Goal: Task Accomplishment & Management: Manage account settings

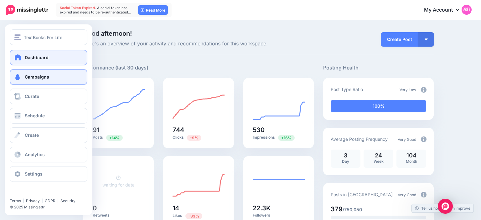
click at [18, 76] on span at bounding box center [17, 77] width 8 height 6
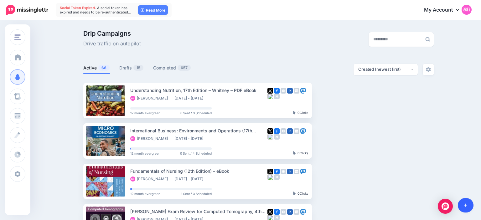
click at [463, 204] on link at bounding box center [466, 205] width 16 height 14
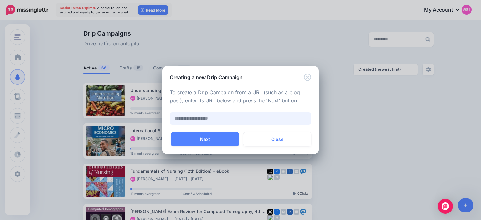
paste input "**********"
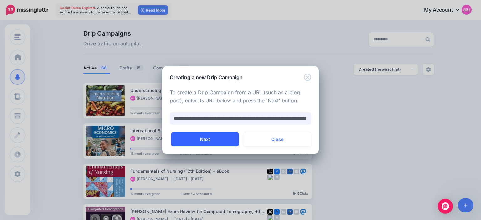
type input "**********"
click at [233, 138] on button "Next" at bounding box center [205, 139] width 68 height 14
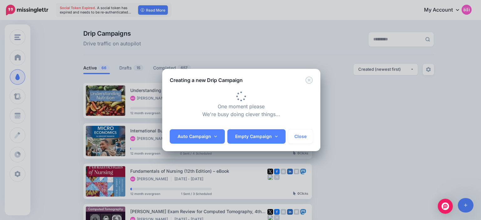
type input "**********"
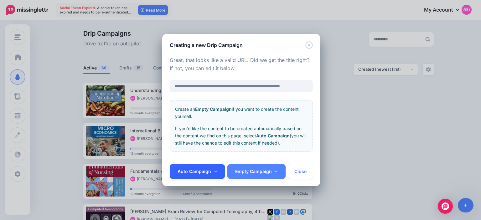
click at [200, 175] on link "Auto Campaign" at bounding box center [197, 171] width 55 height 14
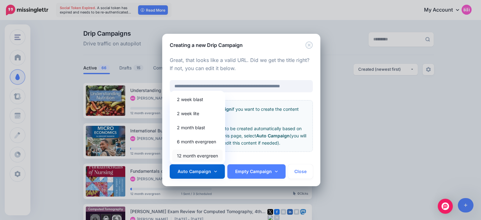
click at [203, 161] on link "12 month evergreen" at bounding box center [197, 156] width 50 height 12
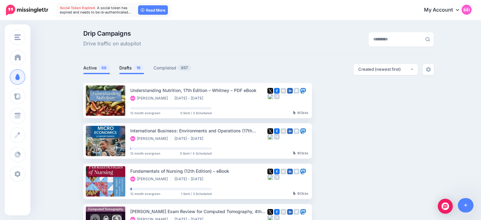
click at [129, 70] on link "Drafts 16" at bounding box center [131, 68] width 25 height 8
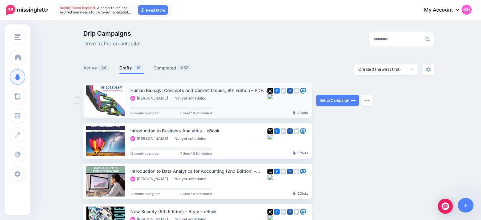
drag, startPoint x: 130, startPoint y: 91, endPoint x: 248, endPoint y: 90, distance: 118.3
click at [248, 90] on li "Human Biology: Concepts and Current Issues, 9th Edition – PDF eBook Sundus Farr…" at bounding box center [197, 100] width 228 height 35
copy div "Human Biology: Concepts and Current Issues, 9th Edition"
click at [218, 47] on div "Drip Campaigns Drive traffic on autopilot" at bounding box center [199, 39] width 240 height 18
click at [328, 102] on link "Setup Campaign" at bounding box center [337, 100] width 43 height 11
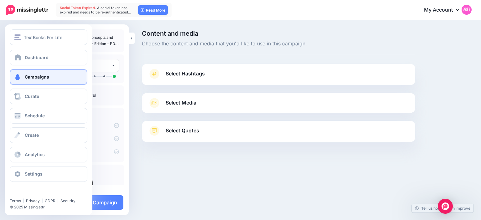
click at [23, 78] on link "Campaigns" at bounding box center [49, 77] width 78 height 16
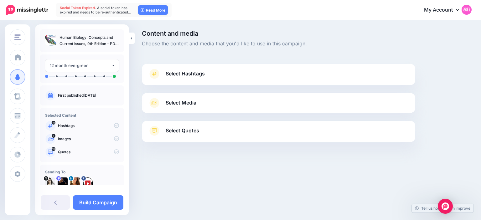
click at [191, 72] on span "Select Hashtags" at bounding box center [185, 73] width 39 height 8
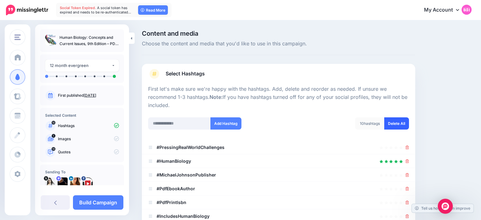
click at [398, 124] on link "Delete All" at bounding box center [396, 123] width 25 height 12
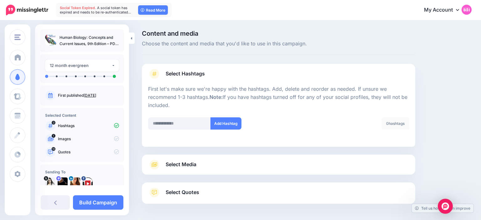
scroll to position [24, 0]
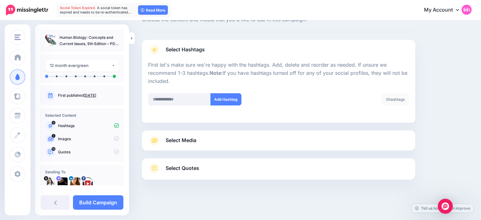
click at [216, 137] on link "Select Media" at bounding box center [278, 141] width 261 height 10
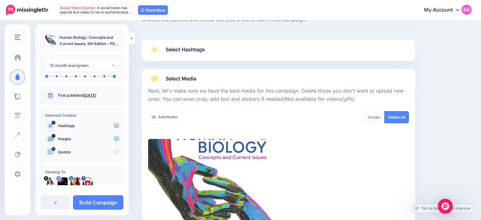
scroll to position [118, 0]
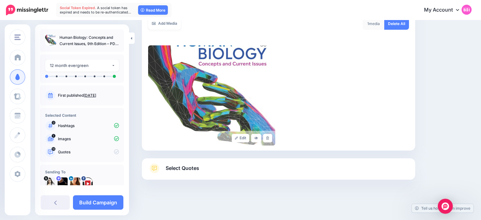
click at [201, 163] on div "Select Quotes Choose your favourite quotes or go with our recommendations. The …" at bounding box center [278, 168] width 273 height 21
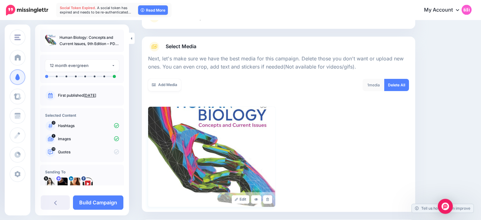
scroll to position [56, 0]
click at [173, 86] on link "Add Media" at bounding box center [164, 85] width 33 height 12
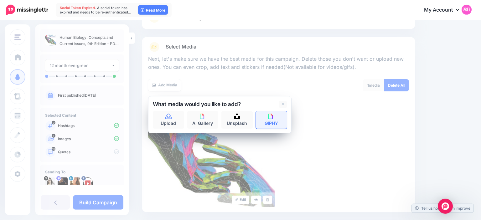
click at [269, 120] on link "GIPHY" at bounding box center [271, 120] width 31 height 18
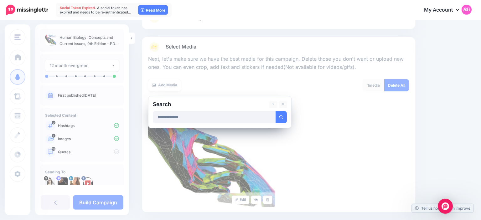
type input "**********"
click at [275, 111] on button "submit" at bounding box center [280, 117] width 11 height 12
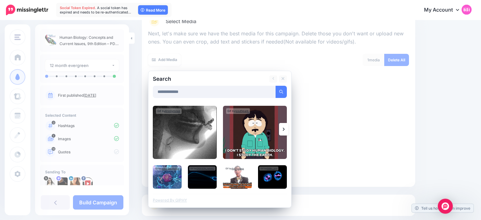
scroll to position [82, 0]
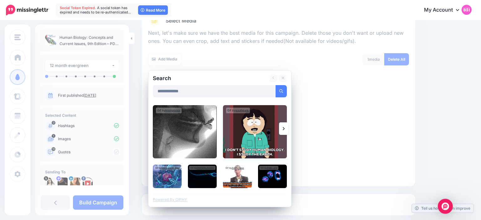
click at [248, 140] on img at bounding box center [255, 131] width 64 height 53
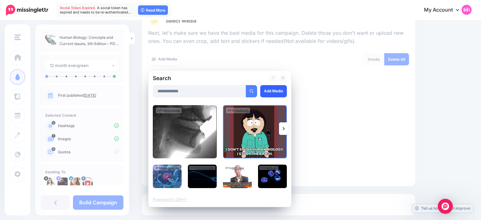
click at [276, 93] on link "Add Media" at bounding box center [273, 91] width 27 height 12
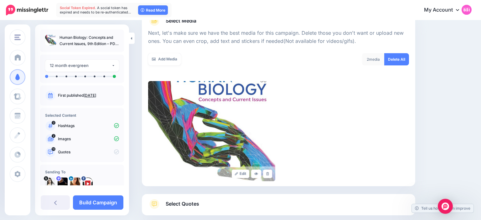
scroll to position [118, 0]
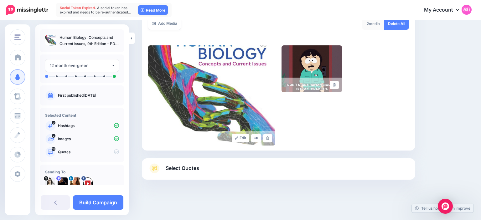
click at [188, 173] on link "Select Quotes" at bounding box center [278, 171] width 261 height 16
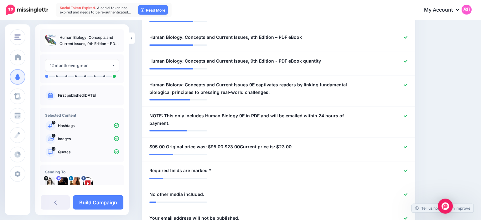
scroll to position [411, 0]
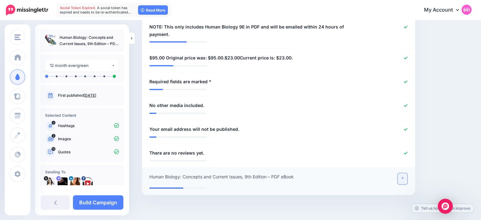
click at [402, 177] on icon at bounding box center [402, 178] width 3 height 3
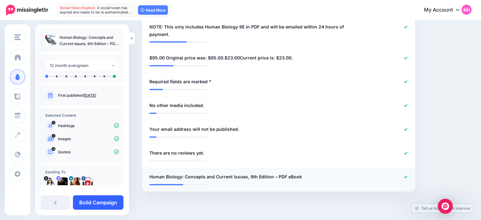
scroll to position [407, 0]
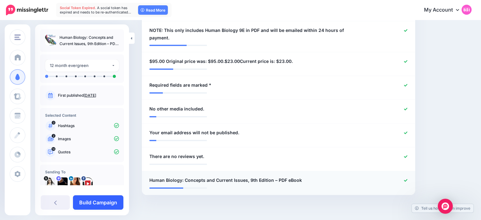
click at [113, 201] on link "Build Campaign" at bounding box center [98, 202] width 50 height 14
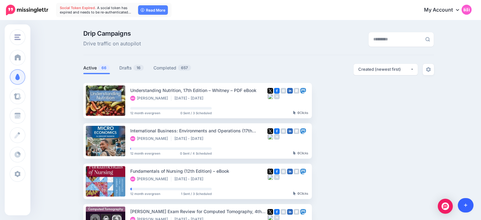
click at [466, 208] on link at bounding box center [466, 205] width 16 height 14
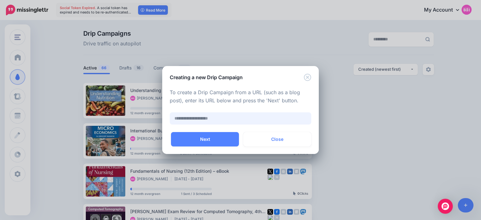
paste input "**********"
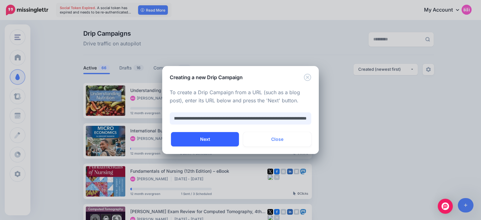
type input "**********"
click at [226, 136] on button "Next" at bounding box center [205, 139] width 68 height 14
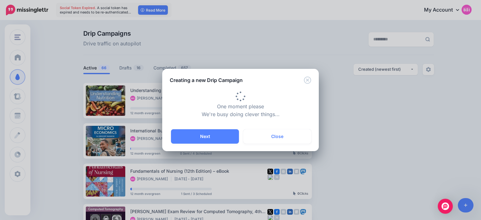
type input "**********"
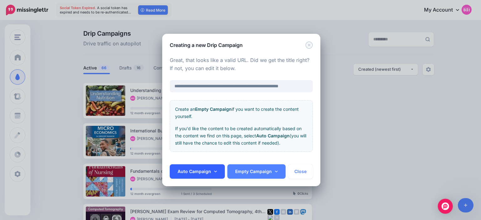
click at [208, 166] on link "Auto Campaign" at bounding box center [197, 171] width 55 height 14
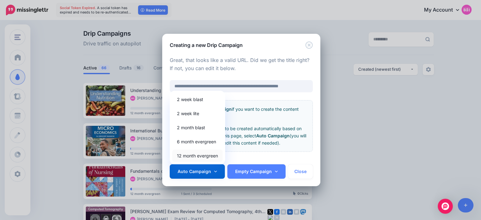
click at [206, 155] on link "12 month evergreen" at bounding box center [197, 156] width 50 height 12
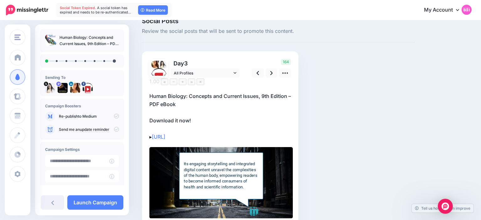
scroll to position [13, 0]
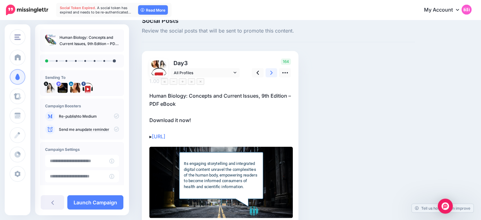
click at [273, 70] on link at bounding box center [271, 72] width 12 height 9
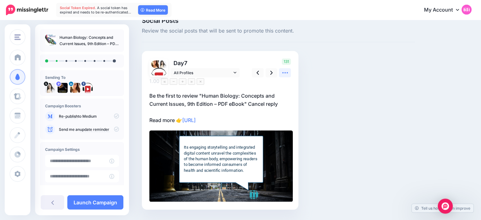
click at [290, 74] on link at bounding box center [285, 72] width 12 height 9
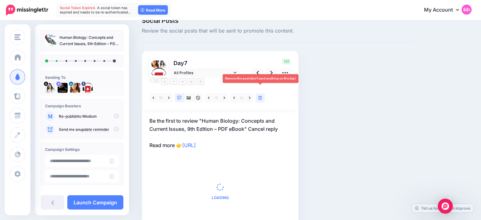
click at [263, 93] on link at bounding box center [259, 97] width 9 height 9
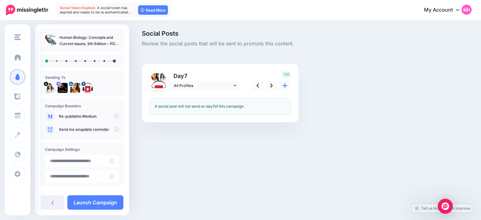
click at [269, 71] on div "Day 7 All Profiles" at bounding box center [220, 93] width 156 height 59
click at [270, 84] on icon at bounding box center [271, 86] width 3 height 4
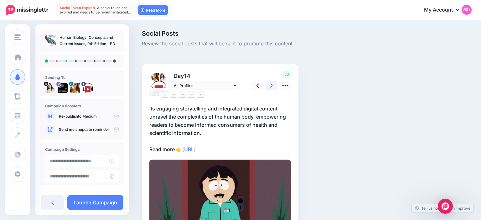
click at [277, 86] on link at bounding box center [271, 85] width 12 height 9
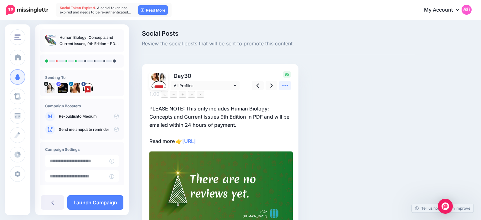
click at [287, 85] on icon at bounding box center [285, 85] width 6 height 1
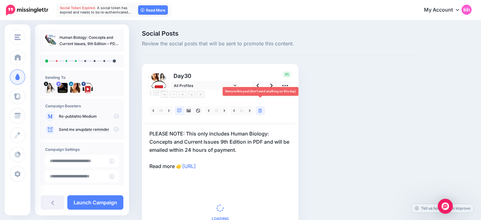
click at [261, 109] on icon at bounding box center [260, 111] width 4 height 4
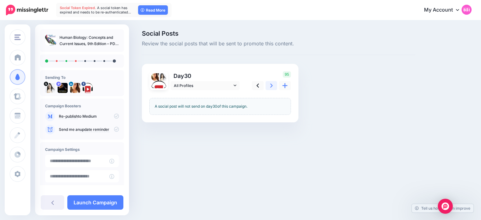
click at [271, 87] on icon at bounding box center [271, 86] width 3 height 4
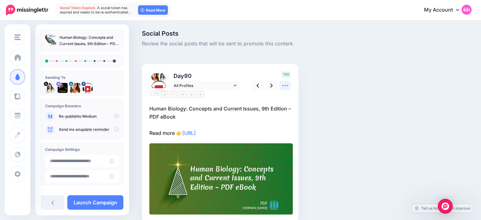
click at [282, 87] on icon at bounding box center [285, 85] width 7 height 7
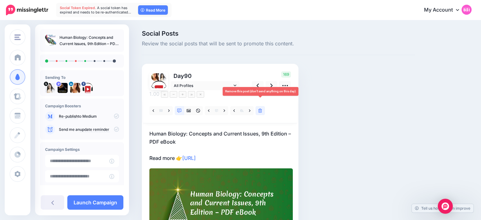
click at [260, 109] on icon at bounding box center [260, 111] width 4 height 4
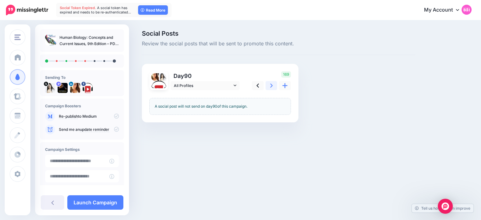
click at [269, 85] on link at bounding box center [271, 85] width 12 height 9
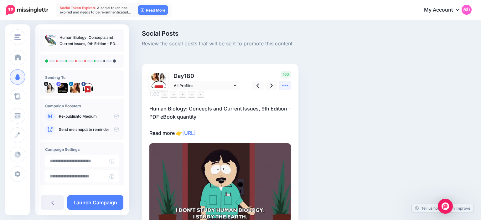
click at [283, 85] on icon at bounding box center [285, 85] width 6 height 1
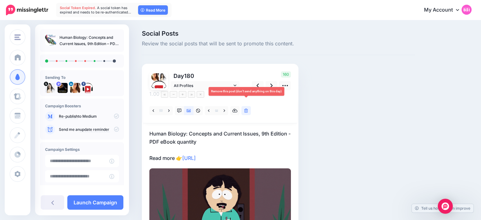
click at [250, 106] on link at bounding box center [245, 110] width 9 height 9
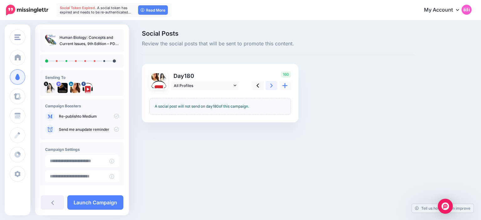
click at [267, 88] on link at bounding box center [271, 85] width 12 height 9
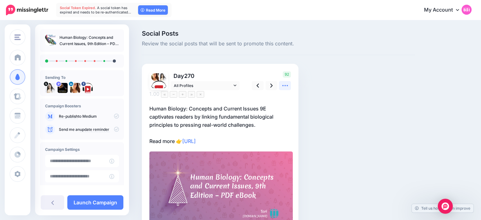
click at [285, 89] on icon at bounding box center [285, 85] width 7 height 7
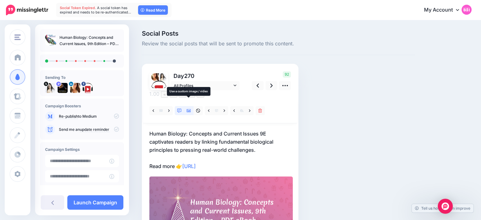
click at [190, 109] on icon at bounding box center [189, 110] width 4 height 3
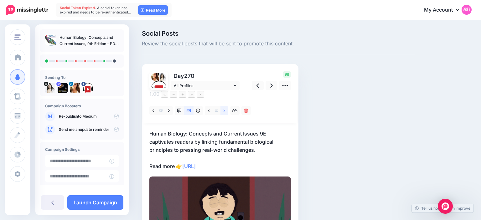
click at [224, 109] on icon at bounding box center [224, 111] width 2 height 4
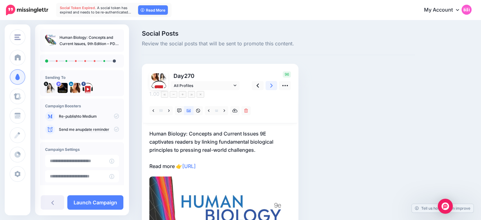
click at [273, 89] on link at bounding box center [271, 85] width 12 height 9
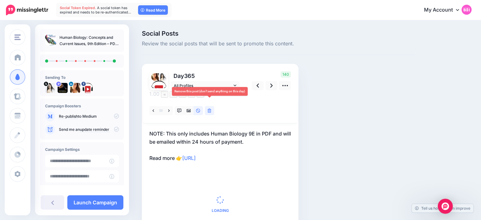
click at [213, 106] on link at bounding box center [209, 110] width 9 height 9
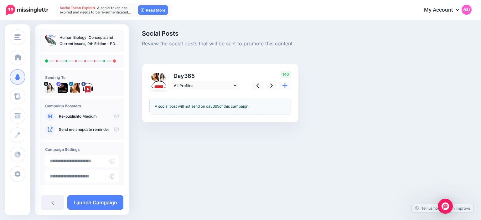
scroll to position [48, 0]
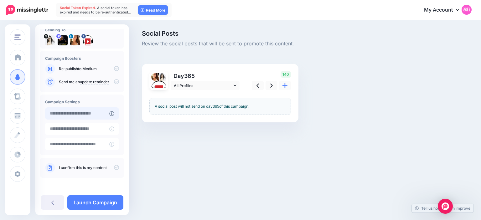
type input "**********"
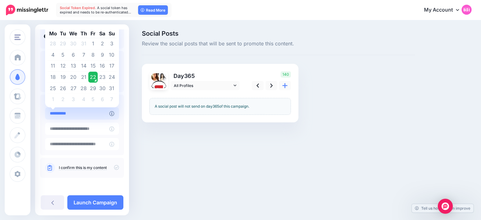
click at [95, 119] on input "**********" at bounding box center [77, 113] width 64 height 12
click at [93, 80] on td "22" at bounding box center [92, 77] width 9 height 11
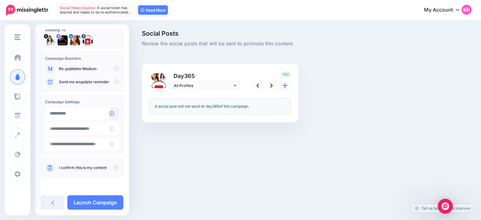
click at [117, 167] on icon at bounding box center [116, 167] width 5 height 5
click at [107, 203] on link "Launch Campaign" at bounding box center [95, 202] width 56 height 14
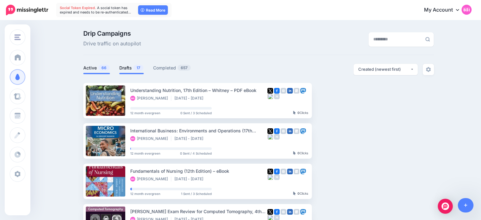
click at [126, 70] on link "Drafts 17" at bounding box center [131, 68] width 24 height 8
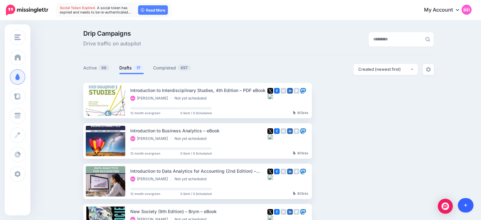
click at [470, 204] on link at bounding box center [466, 205] width 16 height 14
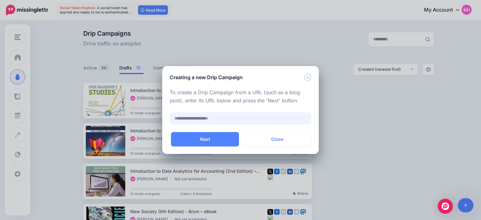
scroll to position [0, 39]
paste input "**********"
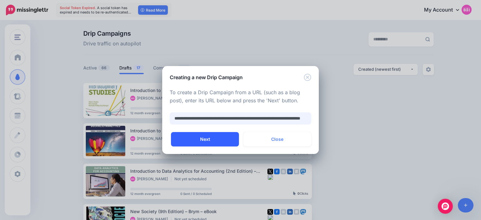
type input "**********"
click at [223, 136] on button "Next" at bounding box center [205, 139] width 68 height 14
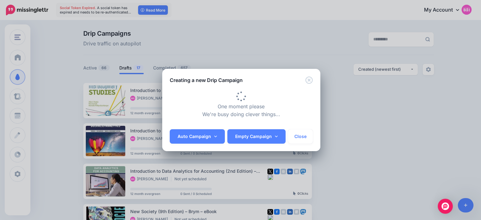
type input "**********"
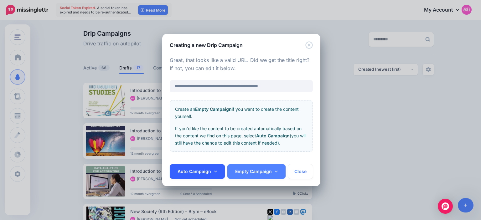
click at [208, 172] on link "Auto Campaign" at bounding box center [197, 171] width 55 height 14
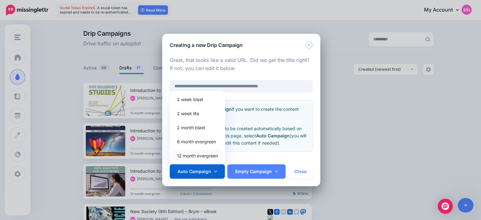
click at [204, 154] on link "12 month evergreen" at bounding box center [197, 156] width 50 height 12
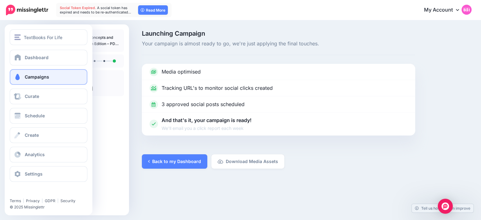
click at [22, 75] on link "Campaigns" at bounding box center [49, 77] width 78 height 16
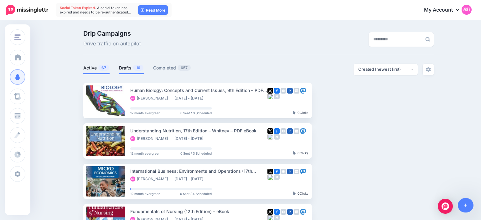
click at [125, 69] on link "Drafts 16" at bounding box center [131, 68] width 25 height 8
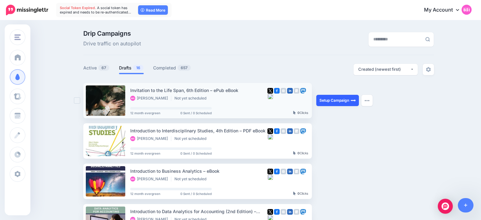
click at [333, 106] on link "Setup Campaign" at bounding box center [337, 100] width 43 height 11
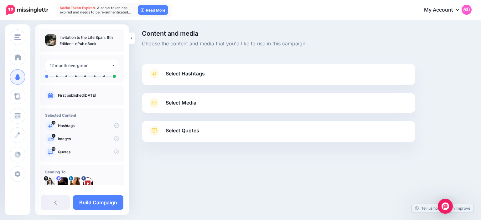
click at [202, 76] on span "Select Hashtags" at bounding box center [185, 73] width 39 height 8
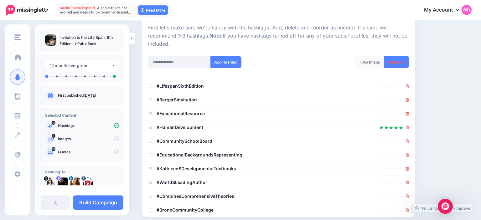
scroll to position [62, 0]
click at [404, 62] on link "Delete All" at bounding box center [396, 62] width 25 height 12
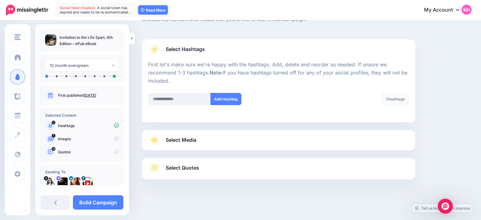
scroll to position [24, 0]
click at [184, 98] on input "text" at bounding box center [179, 99] width 63 height 12
type input "********"
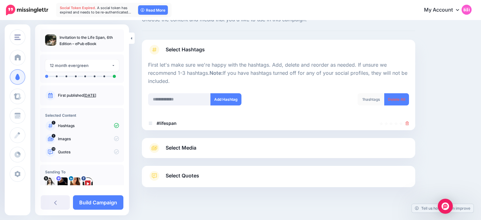
scroll to position [32, 0]
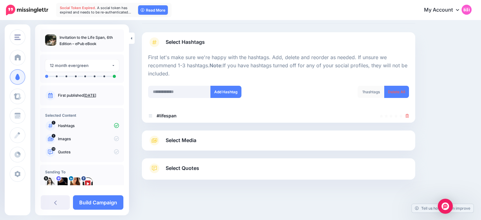
click at [191, 139] on div "Select Media Next, let's make sure we have the best media for this campaign. De…" at bounding box center [278, 140] width 273 height 20
click at [190, 144] on span "Select Media" at bounding box center [181, 140] width 31 height 8
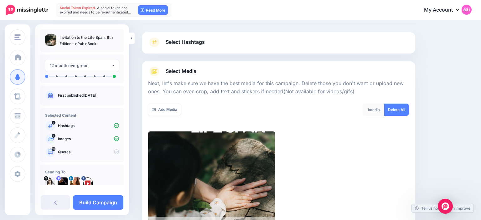
scroll to position [118, 0]
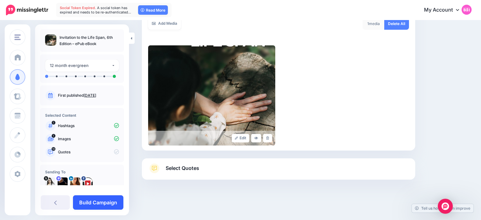
click at [108, 206] on link "Build Campaign" at bounding box center [98, 202] width 50 height 14
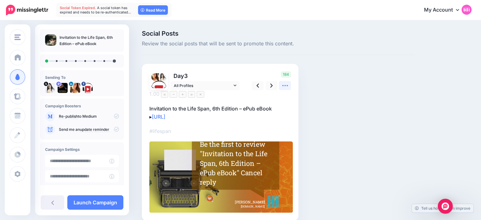
click at [282, 89] on link at bounding box center [285, 85] width 12 height 9
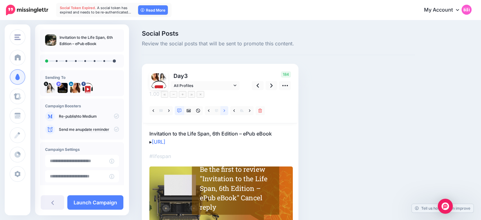
click at [222, 106] on link at bounding box center [224, 110] width 8 height 9
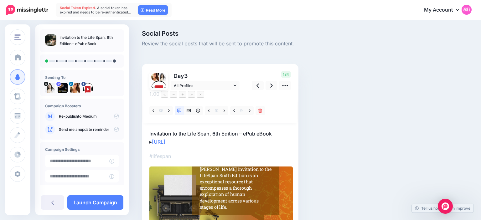
click at [278, 130] on p "Invitation to the Life Span, 6th Edition – ePub eBook ▸ https://lttr.ai/Ah5hD" at bounding box center [219, 138] width 141 height 16
click at [255, 130] on textarea "**********" at bounding box center [219, 138] width 141 height 16
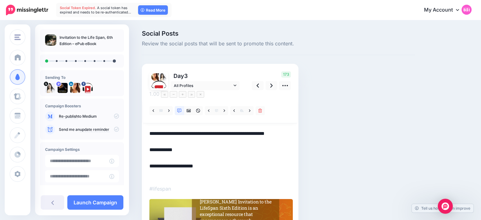
type textarea "**********"
click at [390, 56] on div "Social Posts Review the social posts that will be sent to promote this content.…" at bounding box center [278, 163] width 283 height 267
click at [269, 87] on link at bounding box center [271, 85] width 12 height 9
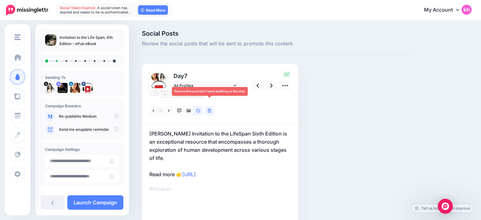
click at [209, 106] on link at bounding box center [209, 110] width 9 height 9
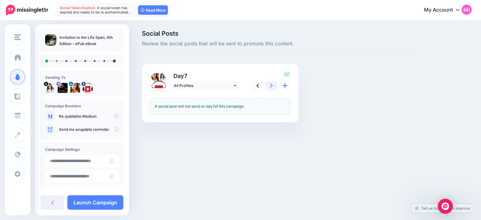
click at [273, 85] on link at bounding box center [271, 85] width 12 height 9
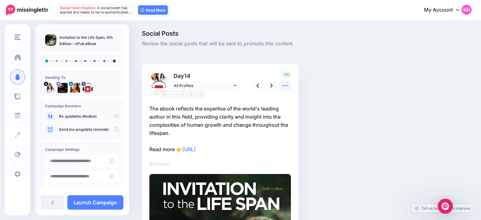
click at [284, 84] on icon at bounding box center [285, 85] width 7 height 7
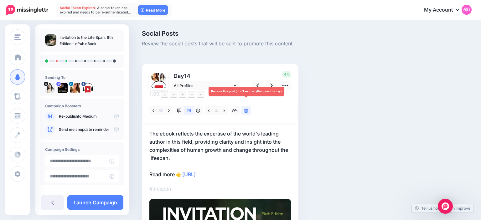
click at [247, 106] on link at bounding box center [245, 110] width 9 height 9
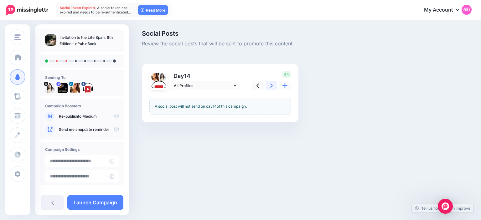
click at [266, 86] on link at bounding box center [271, 85] width 12 height 9
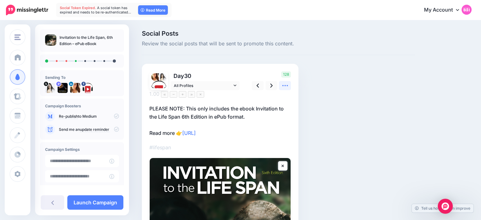
click at [283, 88] on icon at bounding box center [285, 85] width 7 height 7
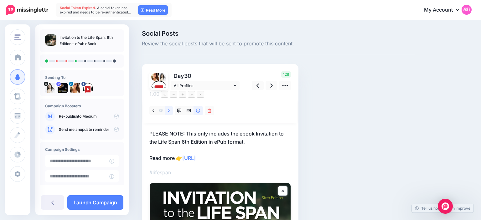
click at [170, 106] on link at bounding box center [169, 110] width 8 height 9
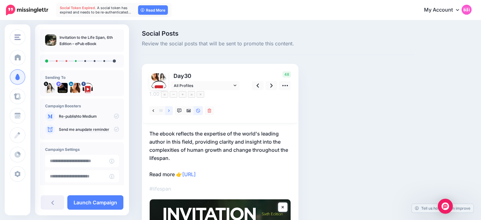
click at [170, 106] on link at bounding box center [169, 110] width 8 height 9
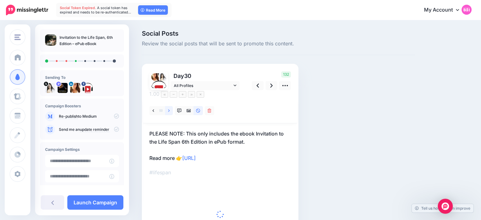
click at [170, 106] on link at bounding box center [169, 110] width 8 height 9
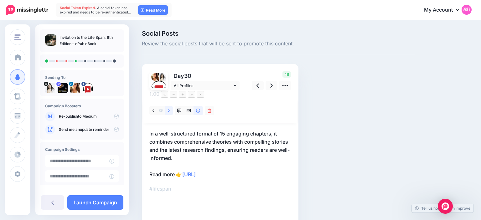
click at [170, 106] on link at bounding box center [169, 110] width 8 height 9
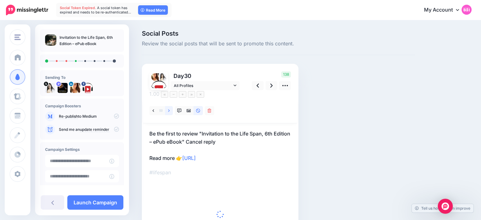
click at [170, 106] on link at bounding box center [169, 110] width 8 height 9
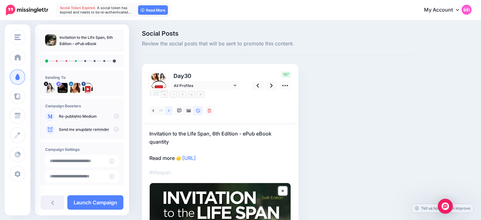
click at [170, 106] on link at bounding box center [169, 110] width 8 height 9
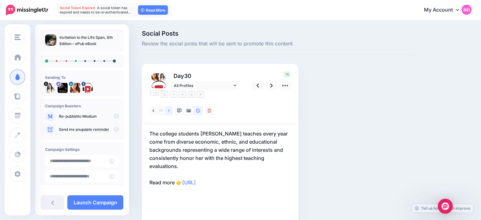
click at [170, 106] on link at bounding box center [169, 110] width 8 height 9
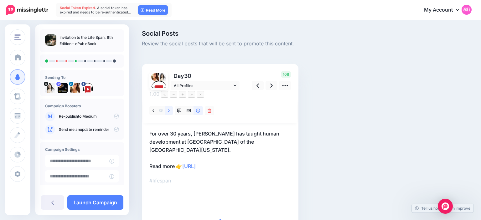
click at [170, 106] on link at bounding box center [169, 110] width 8 height 9
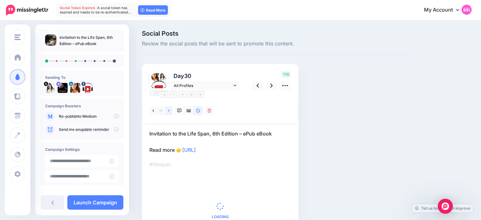
click at [170, 106] on link at bounding box center [169, 110] width 8 height 9
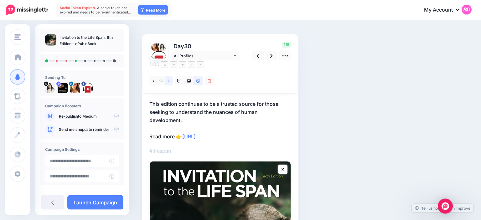
scroll to position [28, 0]
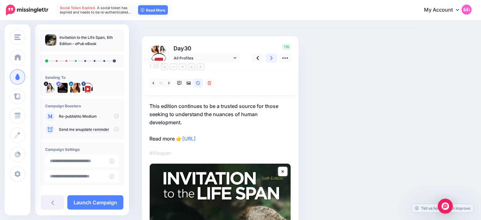
click at [271, 57] on icon at bounding box center [271, 58] width 3 height 4
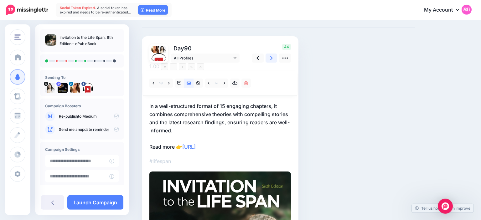
scroll to position [8, 0]
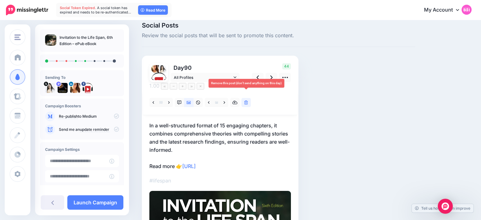
click at [249, 98] on link at bounding box center [245, 102] width 9 height 9
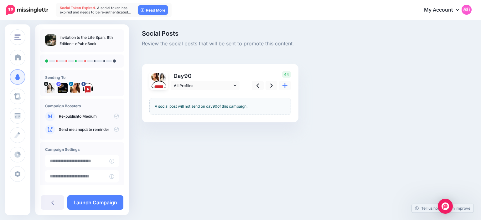
scroll to position [0, 0]
click at [272, 85] on icon at bounding box center [271, 86] width 3 height 4
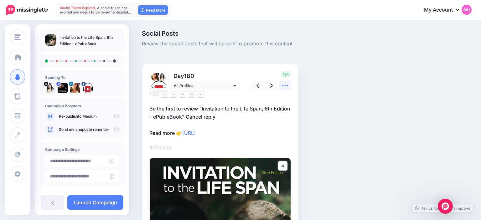
click at [285, 84] on icon at bounding box center [285, 85] width 7 height 7
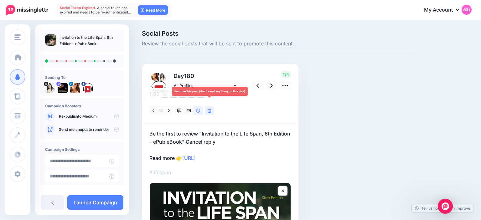
click at [213, 106] on link at bounding box center [209, 110] width 9 height 9
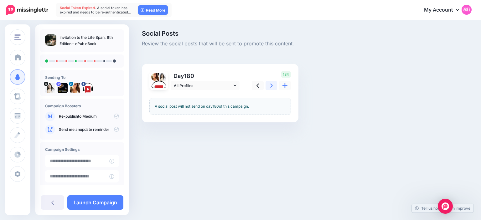
click at [272, 86] on icon at bounding box center [271, 86] width 3 height 4
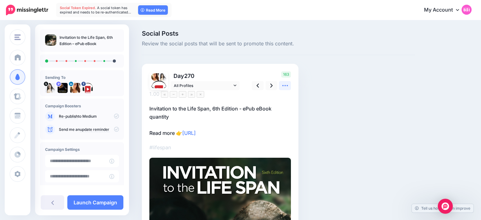
click at [283, 86] on icon at bounding box center [285, 85] width 7 height 7
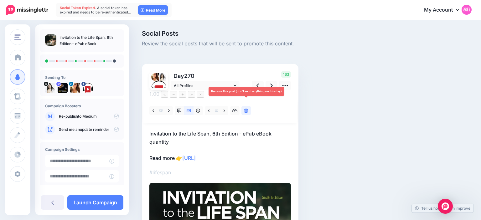
click at [248, 106] on link at bounding box center [245, 110] width 9 height 9
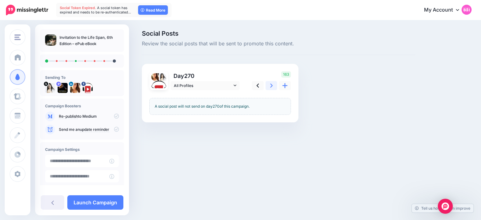
click at [272, 82] on icon at bounding box center [271, 85] width 3 height 7
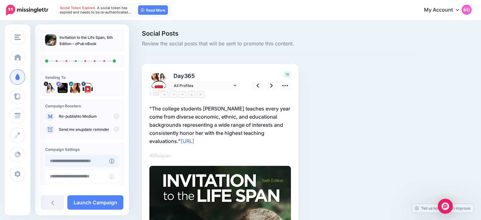
type input "**********"
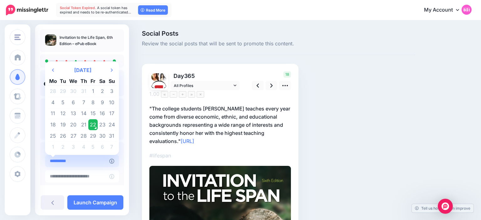
click at [101, 162] on input "**********" at bounding box center [77, 161] width 64 height 12
click at [90, 125] on td "22" at bounding box center [92, 124] width 9 height 11
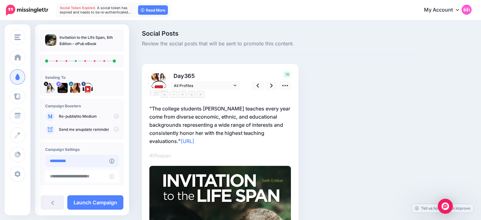
scroll to position [48, 0]
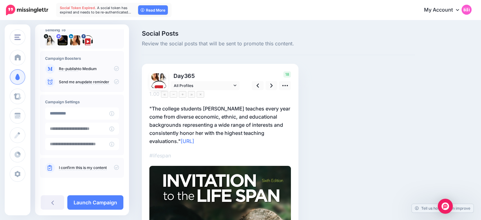
click at [115, 168] on icon at bounding box center [116, 167] width 5 height 5
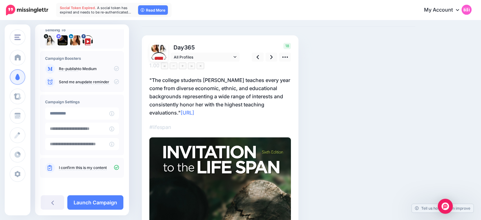
scroll to position [32, 0]
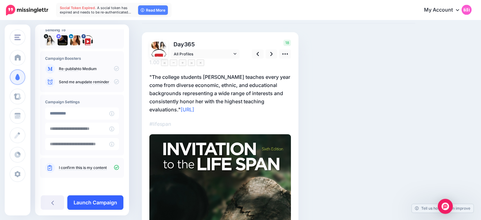
click at [104, 203] on link "Launch Campaign" at bounding box center [95, 202] width 56 height 14
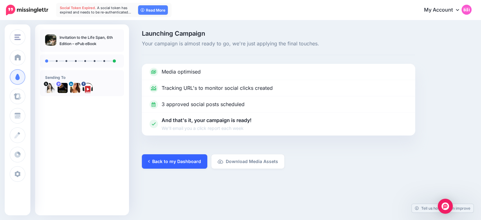
click at [182, 161] on link "Back to my Dashboard" at bounding box center [174, 161] width 65 height 14
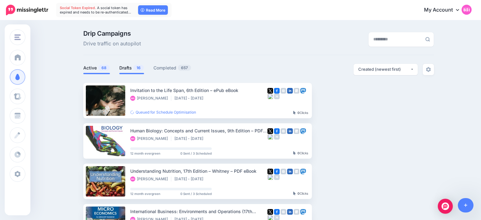
click at [124, 71] on link "Drafts 16" at bounding box center [131, 68] width 25 height 8
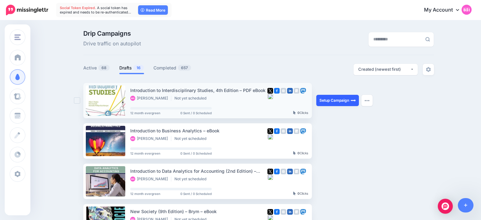
click at [332, 103] on link "Setup Campaign" at bounding box center [337, 100] width 43 height 11
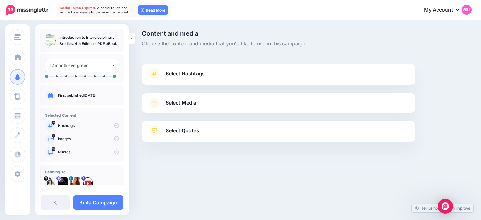
click at [203, 73] on span "Select Hashtags" at bounding box center [185, 73] width 39 height 8
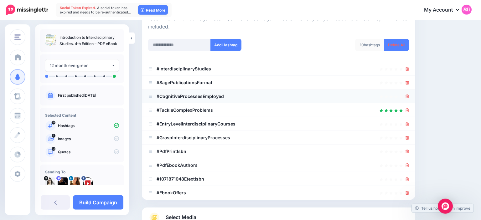
scroll to position [76, 0]
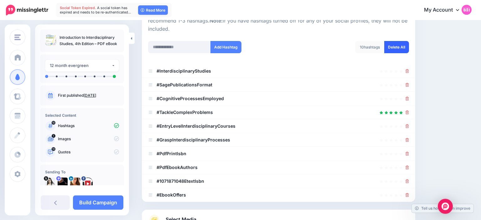
click at [391, 44] on link "Delete All" at bounding box center [396, 47] width 25 height 12
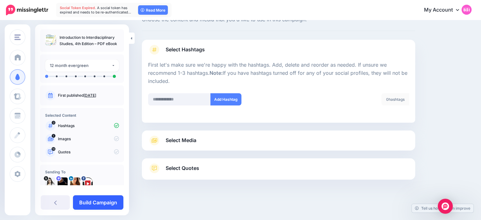
click at [108, 198] on link "Build Campaign" at bounding box center [98, 202] width 50 height 14
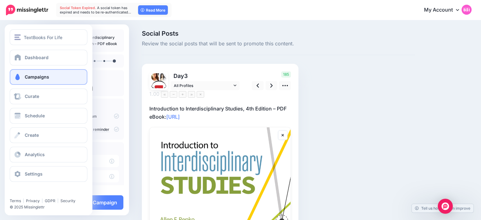
click at [20, 79] on span at bounding box center [17, 77] width 8 height 6
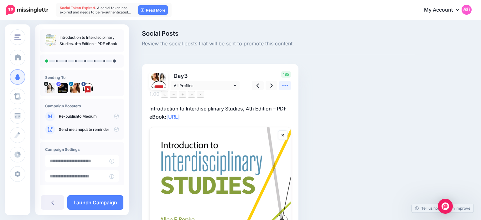
click at [289, 86] on link at bounding box center [285, 85] width 12 height 9
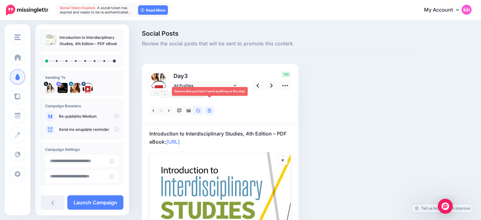
click at [212, 106] on link at bounding box center [209, 110] width 9 height 9
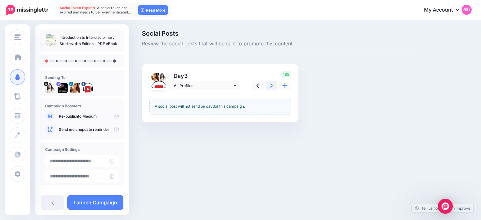
click at [270, 84] on link at bounding box center [271, 85] width 12 height 9
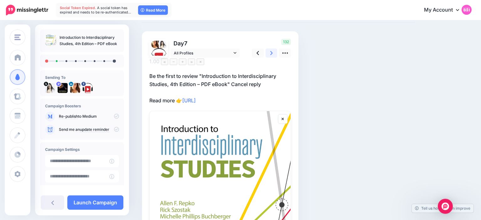
scroll to position [36, 0]
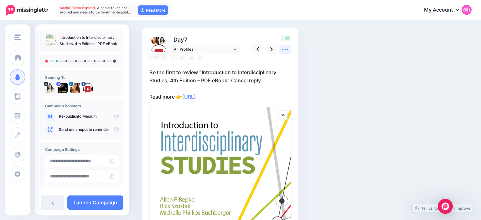
click at [288, 51] on icon at bounding box center [285, 49] width 7 height 7
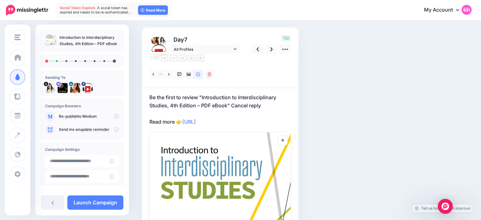
click at [257, 96] on p "Be the first to review "Introduction to Interdisciplinary Studies, 4th Edition …" at bounding box center [219, 109] width 141 height 33
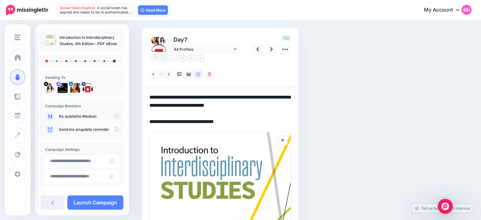
click at [230, 94] on textarea "**********" at bounding box center [219, 109] width 141 height 33
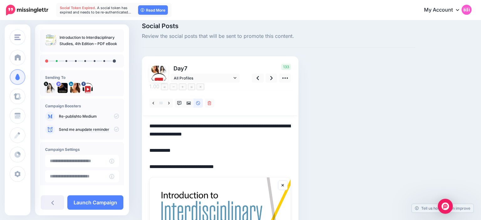
scroll to position [0, 0]
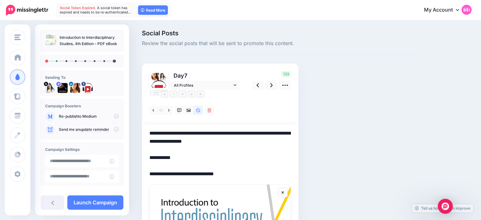
click at [319, 91] on div "Social Posts Review the social posts that will be sent to promote this content.…" at bounding box center [278, 219] width 283 height 379
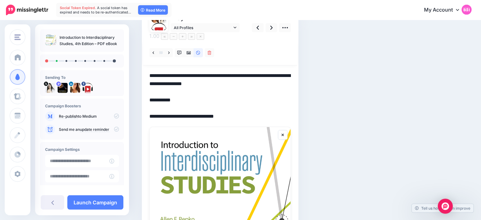
scroll to position [57, 0]
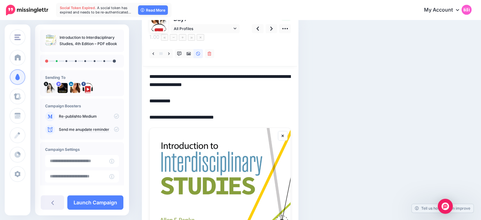
click at [200, 86] on textarea "**********" at bounding box center [219, 97] width 141 height 49
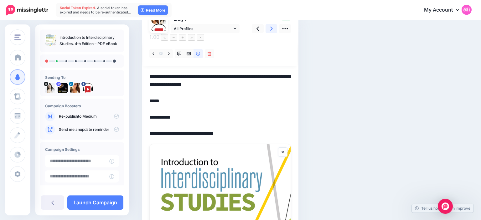
click at [272, 28] on icon at bounding box center [271, 29] width 3 height 4
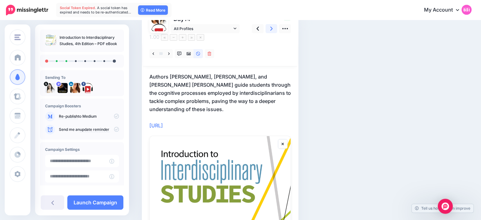
click at [275, 29] on link at bounding box center [271, 28] width 12 height 9
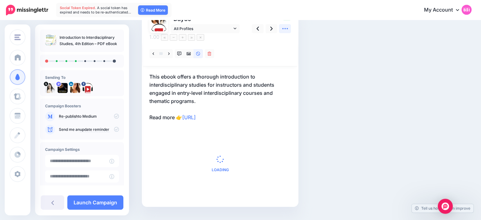
click at [284, 28] on icon at bounding box center [285, 28] width 6 height 1
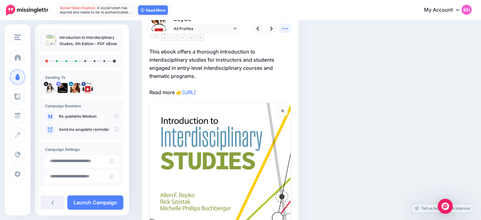
click at [284, 30] on icon at bounding box center [285, 28] width 7 height 7
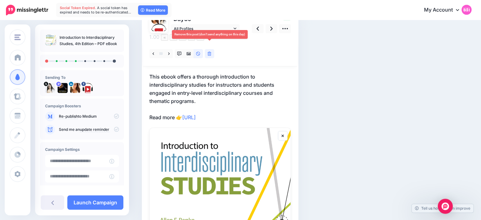
click at [211, 49] on link at bounding box center [209, 53] width 9 height 9
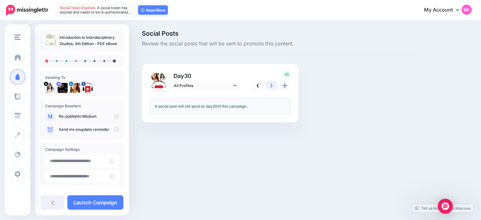
click at [272, 85] on icon at bounding box center [271, 86] width 3 height 4
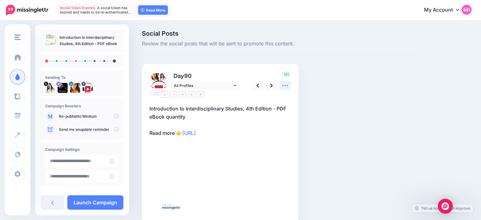
click at [283, 90] on link at bounding box center [285, 85] width 12 height 9
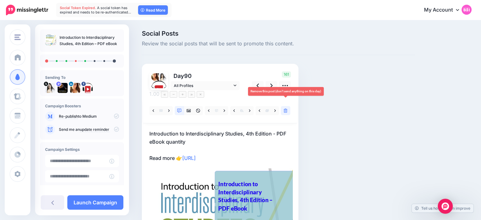
click at [288, 106] on link at bounding box center [285, 110] width 9 height 9
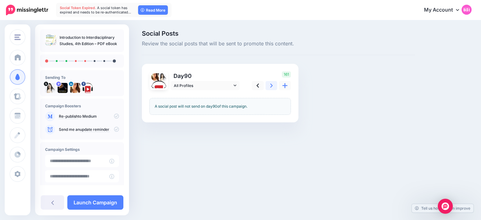
click at [269, 86] on link at bounding box center [271, 85] width 12 height 9
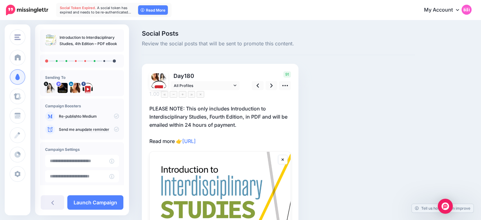
click at [262, 108] on p "PLEASE NOTE: This only includes Introduction to Interdisciplinary Studies, Four…" at bounding box center [219, 125] width 141 height 41
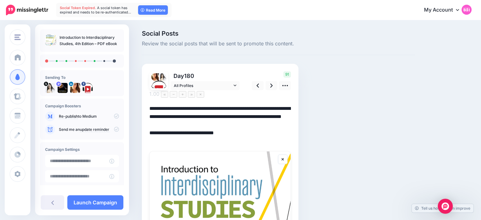
drag, startPoint x: 262, startPoint y: 108, endPoint x: 263, endPoint y: 115, distance: 6.9
click at [263, 115] on textarea "**********" at bounding box center [219, 125] width 141 height 40
type textarea "**********"
click at [272, 86] on icon at bounding box center [271, 86] width 3 height 4
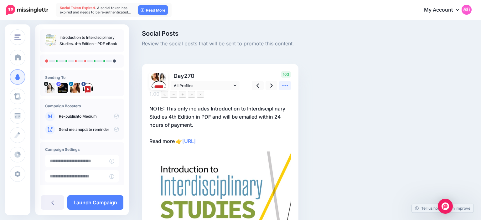
click at [284, 85] on icon at bounding box center [285, 85] width 7 height 7
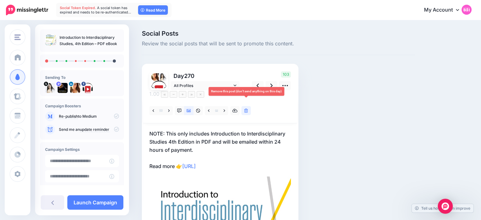
click at [249, 106] on link at bounding box center [245, 110] width 9 height 9
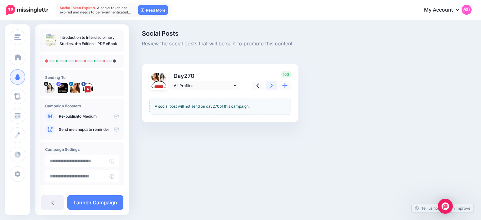
click at [274, 86] on link at bounding box center [271, 85] width 12 height 9
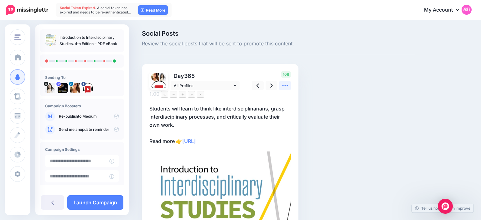
click at [288, 87] on icon at bounding box center [285, 85] width 7 height 7
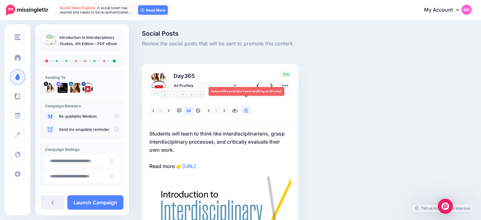
click at [246, 109] on icon at bounding box center [246, 111] width 4 height 4
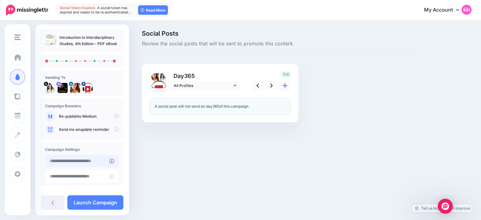
type input "**********"
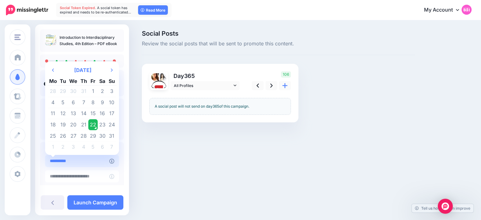
click at [101, 159] on input "**********" at bounding box center [77, 161] width 64 height 12
click at [95, 127] on td "22" at bounding box center [92, 124] width 9 height 11
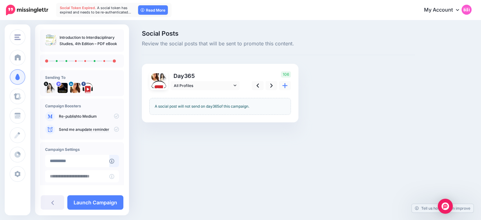
scroll to position [48, 0]
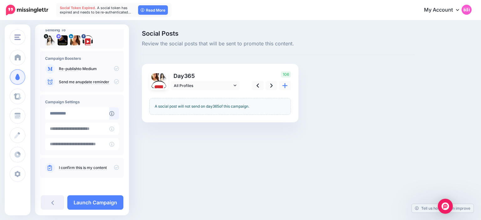
click at [117, 167] on icon at bounding box center [116, 167] width 5 height 5
click at [111, 198] on link "Launch Campaign" at bounding box center [95, 202] width 56 height 14
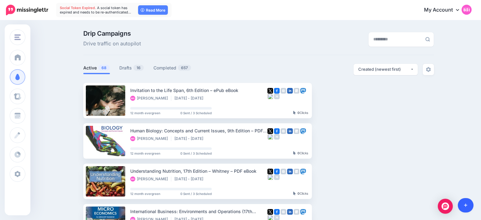
drag, startPoint x: 466, startPoint y: 197, endPoint x: 466, endPoint y: 206, distance: 8.8
click at [466, 206] on body "Social Token Expired. A social token has expired and needs to be re-authenticat…" at bounding box center [240, 110] width 481 height 220
click at [466, 206] on icon at bounding box center [465, 205] width 3 height 4
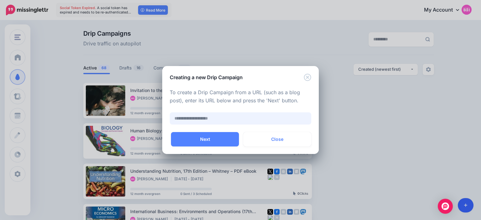
paste input "**********"
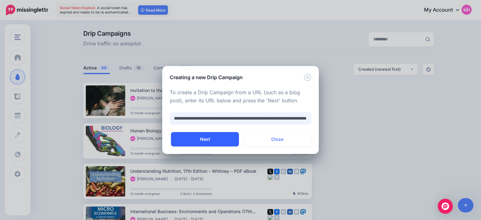
type input "**********"
click at [230, 142] on button "Next" at bounding box center [205, 139] width 68 height 14
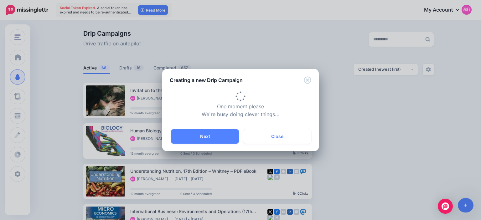
type input "**********"
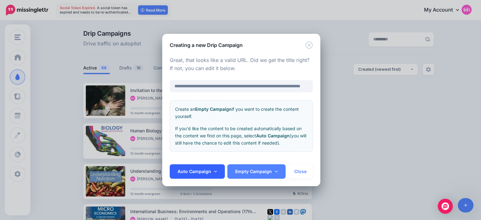
click at [212, 170] on link "Auto Campaign" at bounding box center [197, 171] width 55 height 14
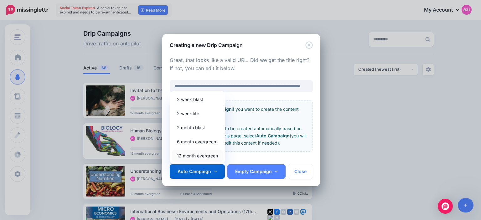
click at [213, 157] on link "12 month evergreen" at bounding box center [197, 156] width 50 height 12
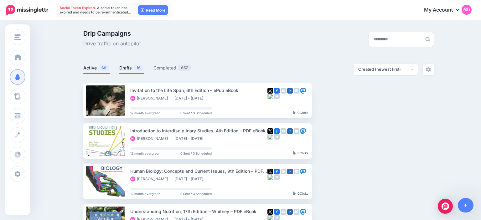
click at [129, 68] on link "Drafts 16" at bounding box center [131, 68] width 25 height 8
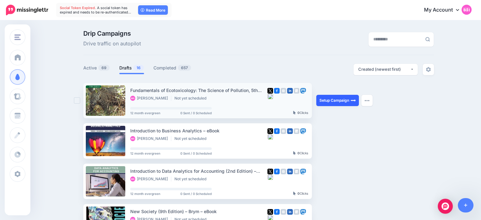
click at [331, 106] on link "Setup Campaign" at bounding box center [337, 100] width 43 height 11
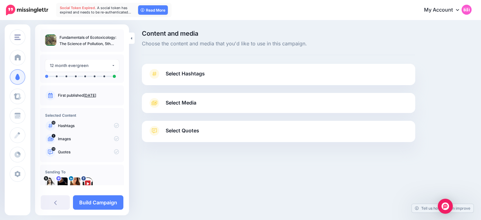
click at [230, 76] on link "Select Hashtags" at bounding box center [278, 77] width 261 height 16
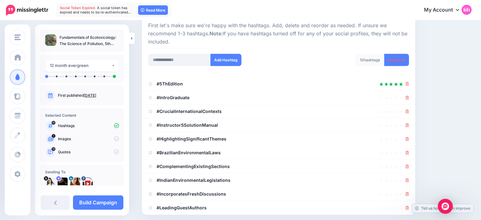
scroll to position [64, 0]
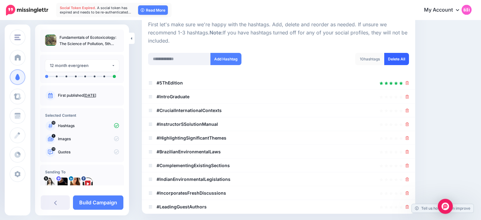
click at [386, 63] on link "Delete All" at bounding box center [396, 59] width 25 height 12
click at [190, 62] on input "text" at bounding box center [179, 59] width 63 height 12
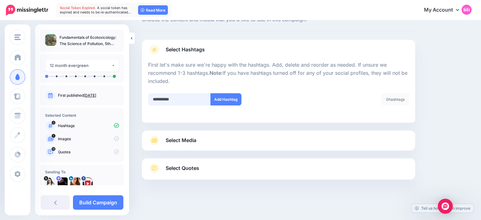
type input "**********"
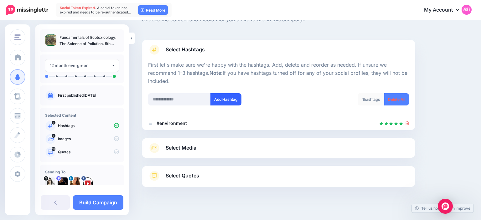
scroll to position [32, 0]
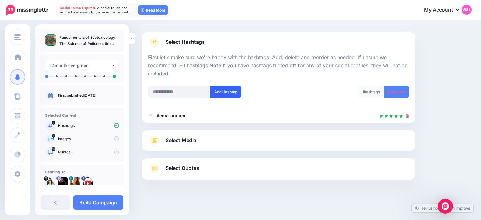
click at [229, 99] on div "Add Hashtag" at bounding box center [210, 96] width 135 height 20
click at [219, 139] on link "Select Media" at bounding box center [278, 141] width 261 height 10
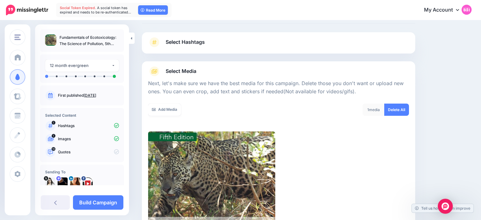
scroll to position [118, 0]
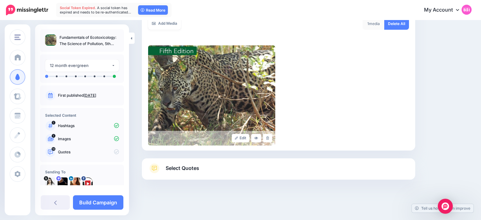
click at [200, 165] on link "Select Quotes" at bounding box center [278, 171] width 261 height 16
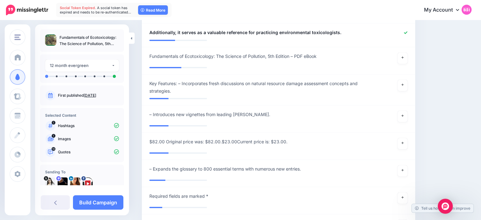
scroll to position [602, 0]
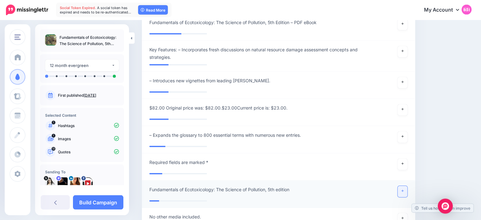
click at [398, 186] on link at bounding box center [402, 191] width 10 height 11
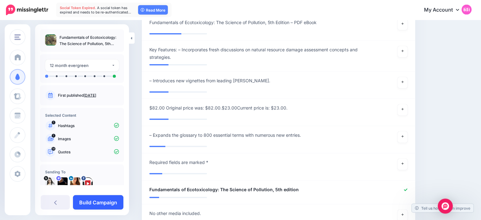
click at [109, 201] on link "Build Campaign" at bounding box center [98, 202] width 50 height 14
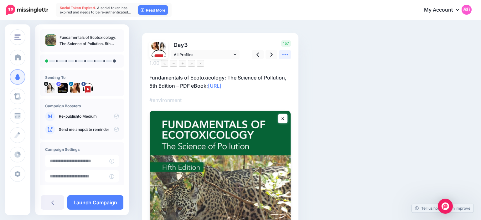
scroll to position [26, 0]
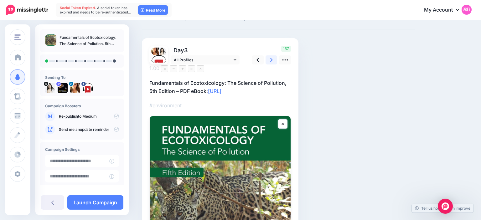
click at [273, 57] on link at bounding box center [271, 59] width 12 height 9
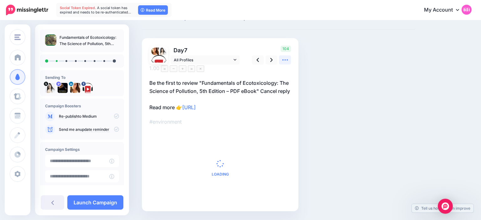
click at [286, 60] on icon at bounding box center [285, 60] width 7 height 7
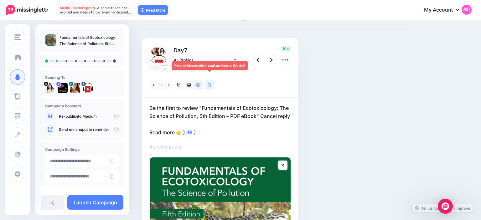
click at [213, 80] on link at bounding box center [209, 84] width 9 height 9
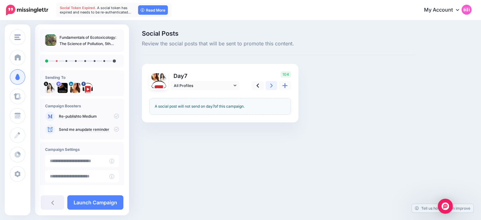
click at [271, 61] on div "Social Posts Review the social posts that will be sent to promote this content.…" at bounding box center [278, 85] width 283 height 111
click at [269, 81] on link at bounding box center [271, 85] width 12 height 9
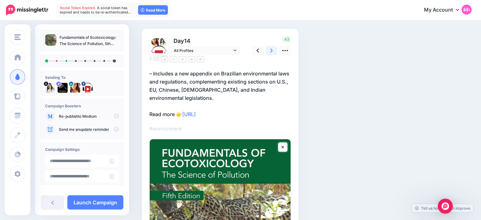
scroll to position [34, 0]
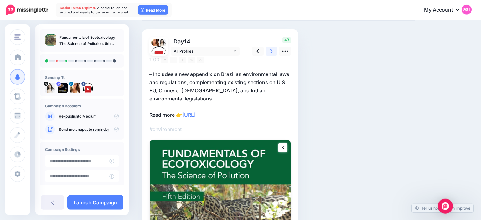
click at [274, 53] on link at bounding box center [271, 51] width 12 height 9
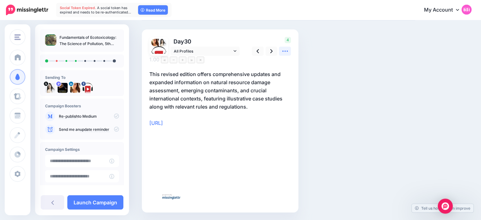
click at [287, 52] on icon at bounding box center [285, 51] width 7 height 7
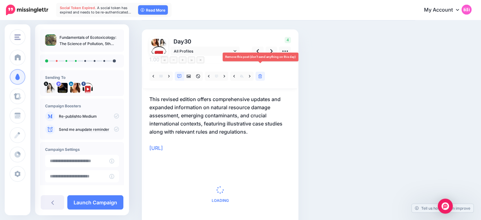
click at [263, 72] on link at bounding box center [259, 76] width 9 height 9
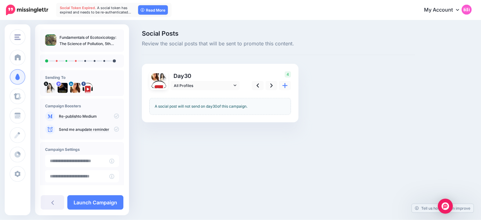
scroll to position [0, 0]
click at [270, 47] on span "Review the social posts that will be sent to promote this content." at bounding box center [278, 44] width 273 height 8
click at [269, 85] on link at bounding box center [271, 85] width 12 height 9
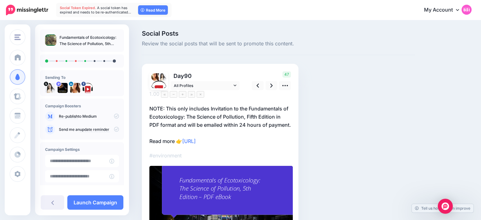
click at [221, 122] on p "NOTE: This only includes Invitation to the Fundamentals of Ecotoxicology: The S…" at bounding box center [219, 125] width 141 height 41
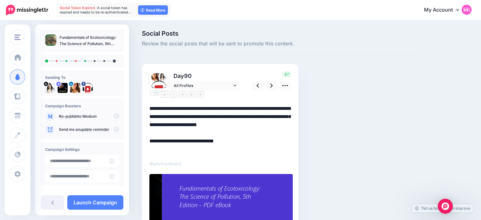
click at [221, 122] on textarea "**********" at bounding box center [219, 129] width 141 height 49
drag, startPoint x: 161, startPoint y: 117, endPoint x: 189, endPoint y: 126, distance: 29.6
click at [189, 126] on textarea "**********" at bounding box center [219, 129] width 141 height 49
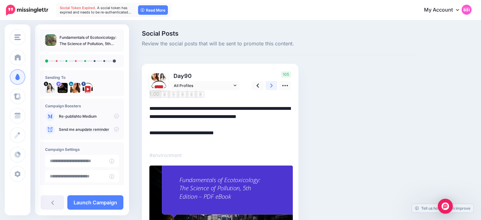
drag, startPoint x: 315, startPoint y: 103, endPoint x: 271, endPoint y: 83, distance: 49.0
click at [271, 83] on div "Social Posts Review the social posts that will be sent to promote this content.…" at bounding box center [278, 146] width 283 height 233
click at [271, 83] on icon at bounding box center [271, 85] width 3 height 7
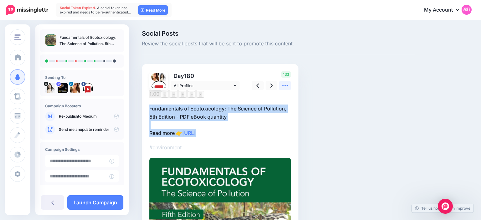
click at [282, 85] on icon at bounding box center [285, 85] width 7 height 7
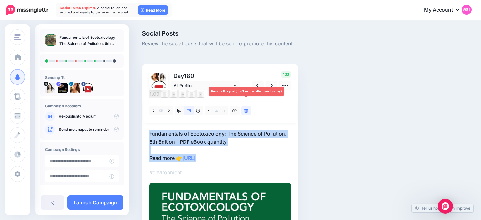
click at [245, 106] on link at bounding box center [245, 110] width 9 height 9
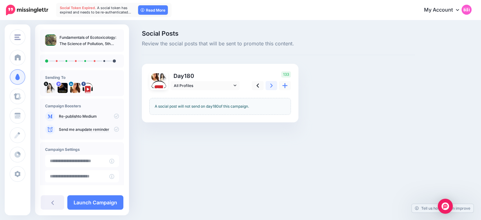
click at [274, 87] on link at bounding box center [271, 85] width 12 height 9
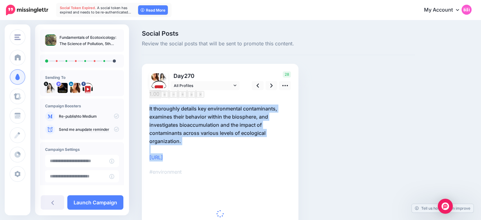
click at [237, 130] on p "It thoroughly details key environmental contaminants, examines their behavior w…" at bounding box center [219, 133] width 141 height 57
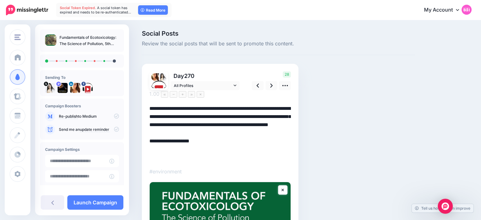
click at [157, 149] on textarea "**********" at bounding box center [219, 133] width 141 height 57
type textarea "**********"
click at [273, 85] on link at bounding box center [271, 85] width 12 height 9
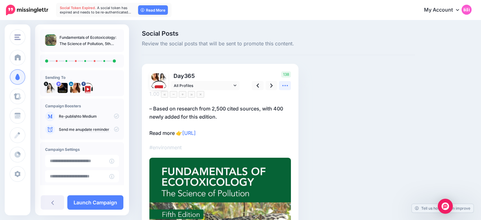
click at [286, 83] on icon at bounding box center [285, 85] width 7 height 7
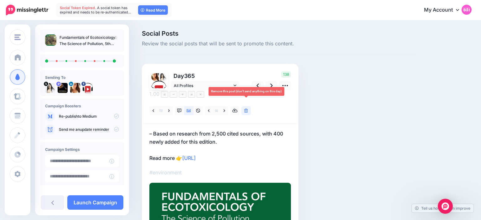
click at [247, 106] on link at bounding box center [245, 110] width 9 height 9
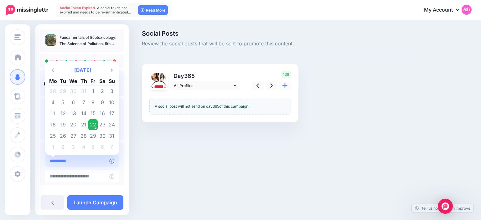
click at [97, 161] on input "**********" at bounding box center [77, 161] width 64 height 12
click at [102, 124] on td "23" at bounding box center [102, 124] width 9 height 11
type input "**********"
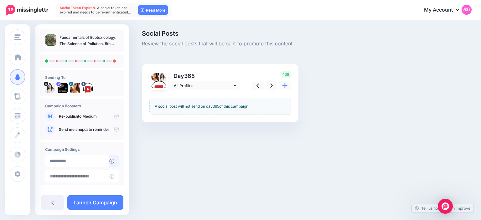
scroll to position [48, 0]
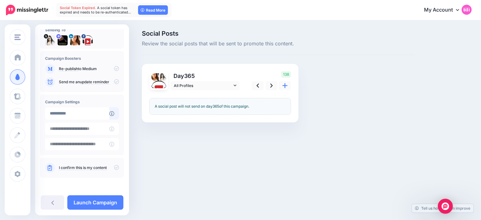
click at [115, 168] on icon at bounding box center [116, 167] width 5 height 5
click at [109, 202] on link "Launch Campaign" at bounding box center [95, 202] width 56 height 14
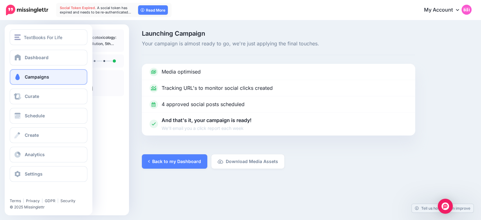
click at [14, 79] on span at bounding box center [17, 77] width 8 height 6
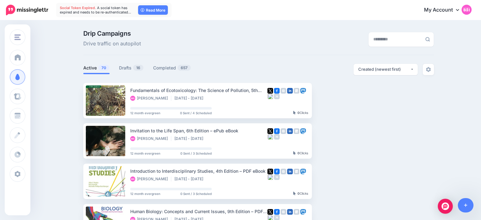
click at [117, 68] on ul "Active 70 Drafts 16 Completed 657" at bounding box center [170, 69] width 175 height 10
click at [118, 68] on ul "Active 70 Drafts 16 Completed 657" at bounding box center [170, 69] width 175 height 10
click at [122, 68] on link "Drafts 16" at bounding box center [131, 68] width 25 height 8
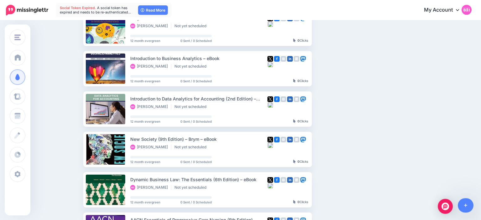
scroll to position [76, 0]
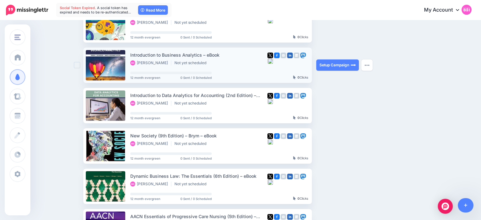
click at [79, 67] on ins at bounding box center [77, 65] width 6 height 6
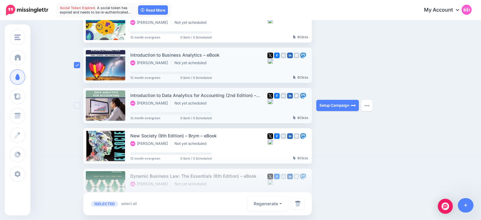
click at [78, 106] on ins at bounding box center [77, 105] width 6 height 6
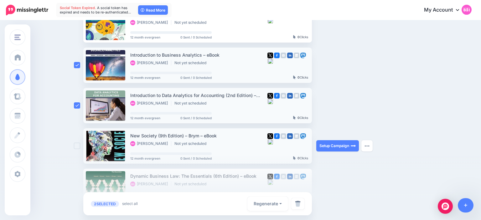
click at [77, 146] on ins at bounding box center [77, 146] width 6 height 6
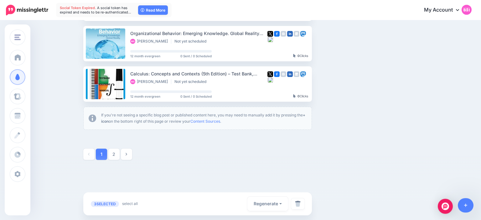
scroll to position [382, 0]
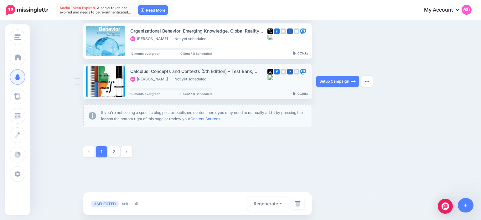
click at [78, 82] on ins at bounding box center [77, 81] width 6 height 6
click at [304, 204] on div "4 SELECTED select all deselect all Regenerate Regenerate Campaign(s) Regenerate…" at bounding box center [197, 203] width 228 height 23
click at [302, 204] on link at bounding box center [297, 203] width 13 height 11
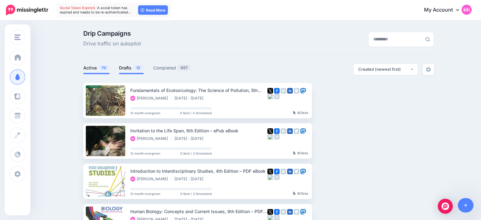
click at [137, 65] on span "12" at bounding box center [138, 68] width 10 height 6
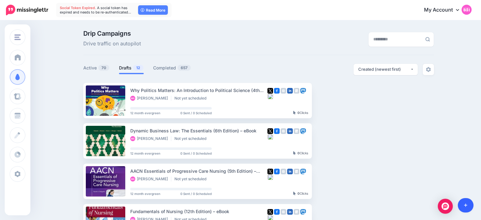
click at [463, 202] on link at bounding box center [466, 205] width 16 height 14
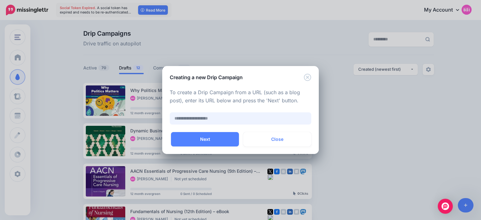
paste input "**********"
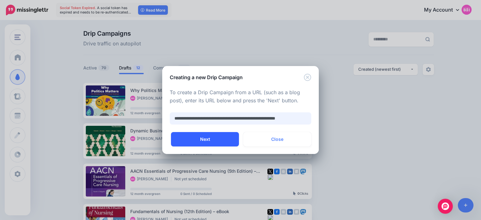
type input "**********"
click at [206, 145] on button "Next" at bounding box center [205, 139] width 68 height 14
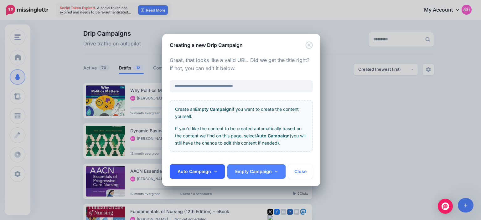
click at [212, 168] on link "Auto Campaign" at bounding box center [197, 171] width 55 height 14
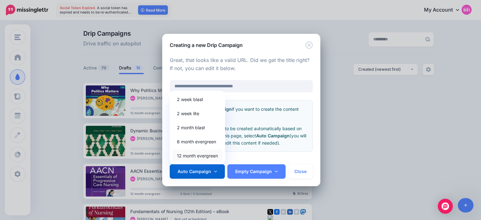
click at [212, 158] on link "12 month evergreen" at bounding box center [197, 156] width 50 height 12
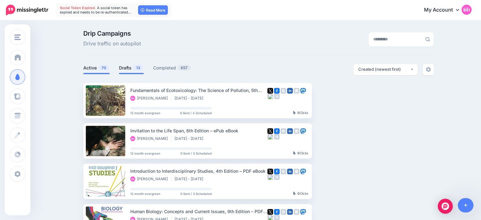
click at [130, 65] on link "Drafts 13" at bounding box center [131, 68] width 25 height 8
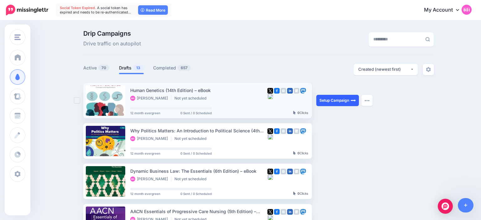
click at [337, 104] on link "Setup Campaign" at bounding box center [337, 100] width 43 height 11
